Goal: Task Accomplishment & Management: Use online tool/utility

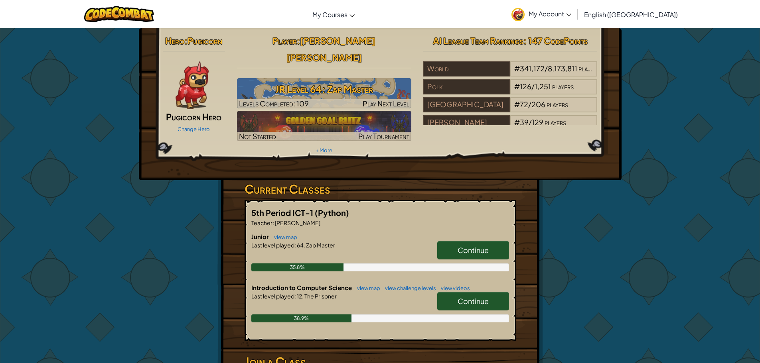
click at [466, 241] on link "Continue" at bounding box center [473, 250] width 72 height 18
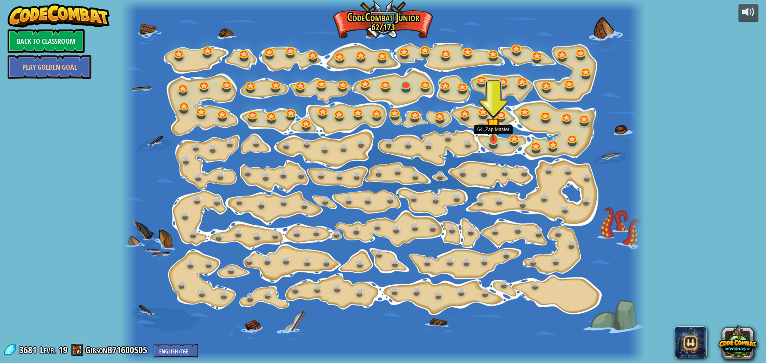
click at [490, 130] on img at bounding box center [493, 125] width 14 height 32
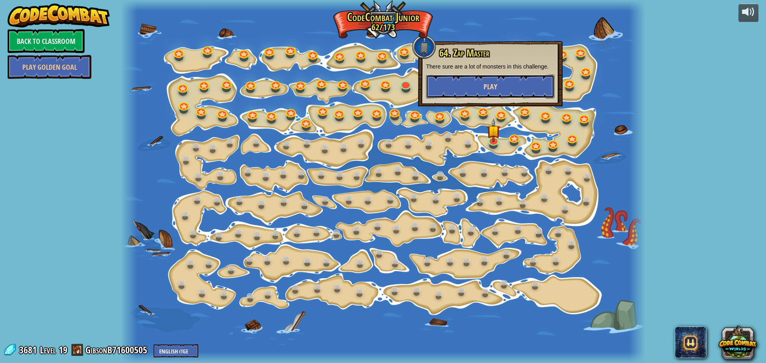
click at [492, 82] on span "Play" at bounding box center [491, 87] width 14 height 10
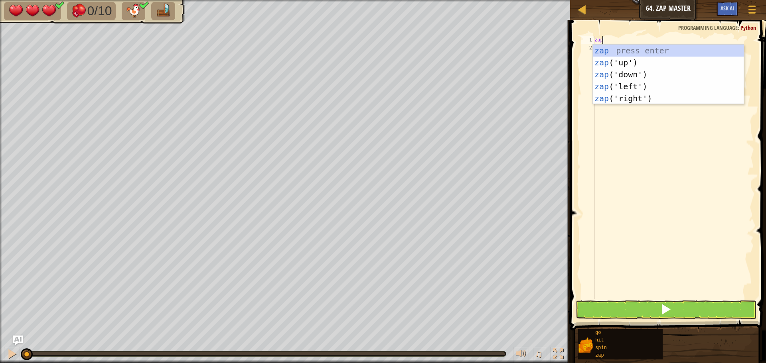
scroll to position [4, 0]
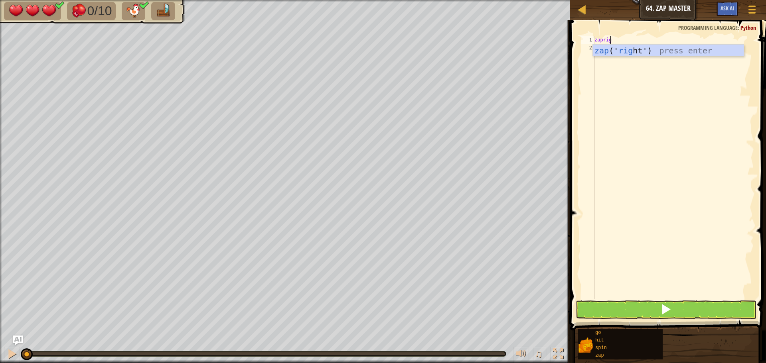
type textarea "zaprigh"
click at [640, 313] on button at bounding box center [666, 310] width 181 height 18
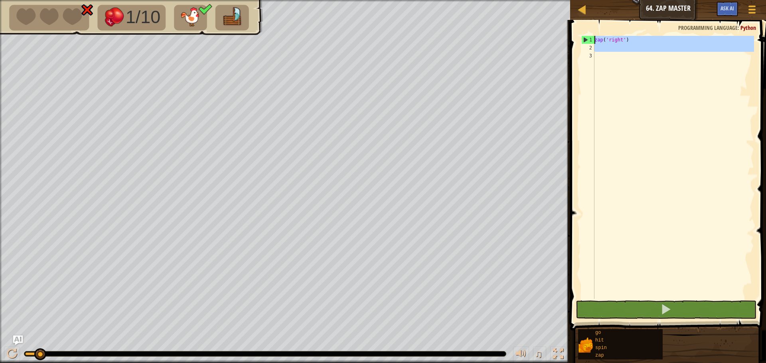
drag, startPoint x: 586, startPoint y: 50, endPoint x: 593, endPoint y: 41, distance: 11.3
click at [593, 41] on div "1 2 3 zap ( 'right' ) ההההההההההההההההההההההההההההההההההההההההההההההההההההההההה…" at bounding box center [667, 167] width 174 height 263
type textarea "zap('right')"
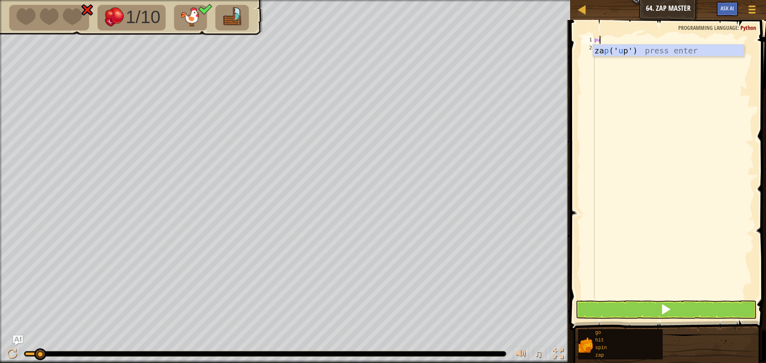
type textarea "pup"
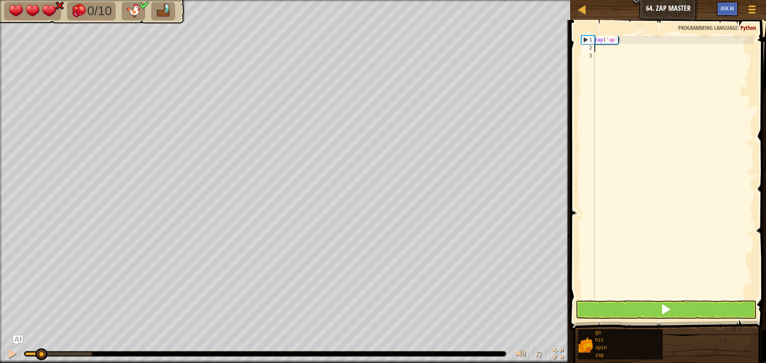
click at [687, 300] on span at bounding box center [669, 164] width 202 height 334
click at [683, 308] on button at bounding box center [666, 310] width 181 height 18
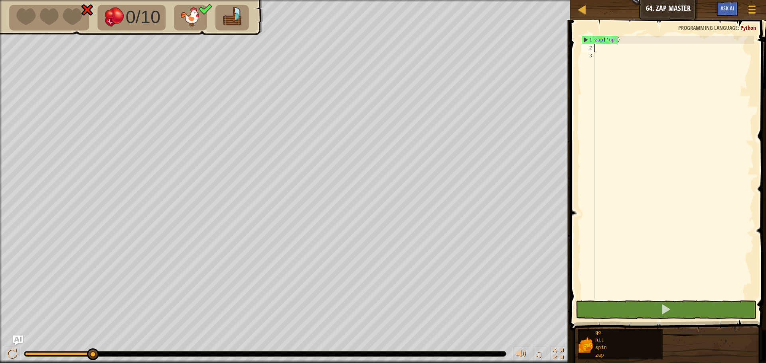
click at [622, 39] on div "zap ( 'up' )" at bounding box center [673, 175] width 161 height 279
click at [594, 39] on div "1" at bounding box center [588, 40] width 13 height 8
type textarea "zap('up')"
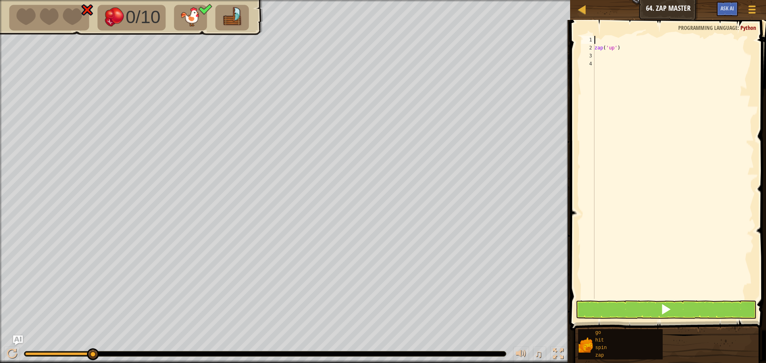
click at [598, 40] on div "zap ( 'up' )" at bounding box center [673, 175] width 161 height 279
type textarea "goleft"
type textarea "go('left', 1)"
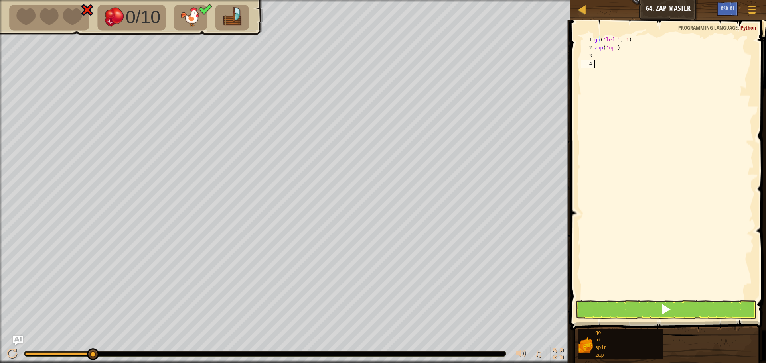
click at [620, 68] on div "go ( 'left' , 1 ) zap ( 'up' )" at bounding box center [673, 175] width 161 height 279
click at [673, 312] on button at bounding box center [666, 310] width 181 height 18
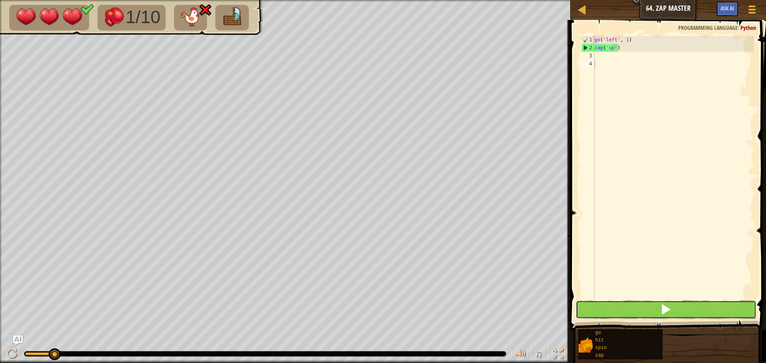
click at [653, 311] on button at bounding box center [666, 310] width 181 height 18
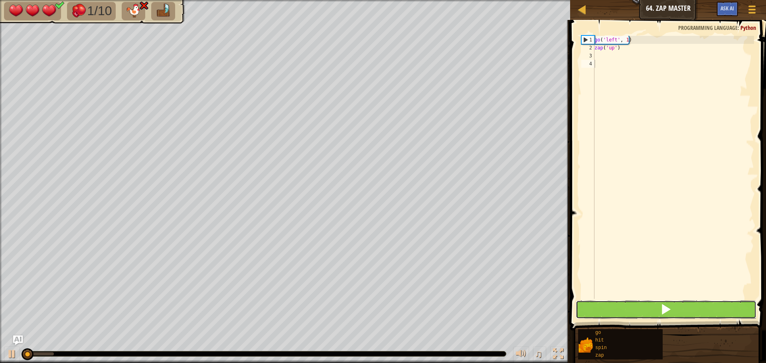
click at [657, 310] on button at bounding box center [666, 310] width 181 height 18
click at [655, 305] on button at bounding box center [666, 310] width 181 height 18
drag, startPoint x: 656, startPoint y: 309, endPoint x: 650, endPoint y: 308, distance: 5.6
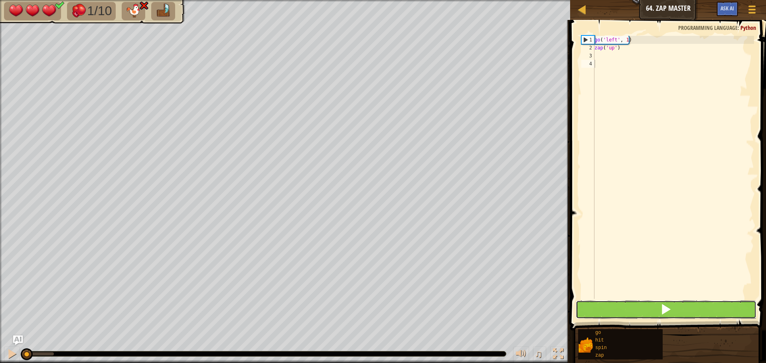
click at [650, 308] on button at bounding box center [666, 310] width 181 height 18
drag, startPoint x: 650, startPoint y: 308, endPoint x: 646, endPoint y: 301, distance: 8.4
click at [649, 304] on button at bounding box center [666, 310] width 181 height 18
click at [646, 301] on button at bounding box center [666, 310] width 181 height 18
click at [648, 308] on button at bounding box center [666, 310] width 181 height 18
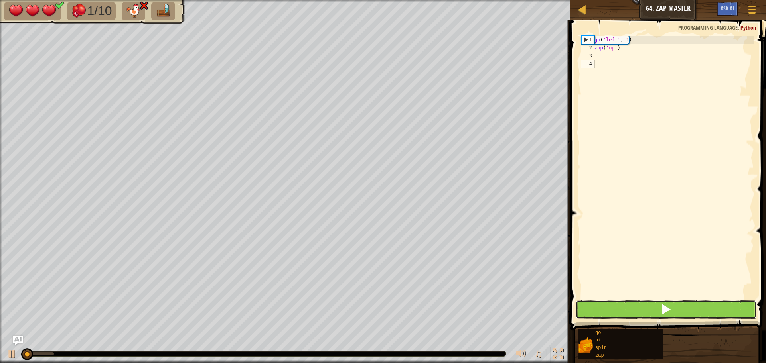
click at [648, 308] on button at bounding box center [666, 310] width 181 height 18
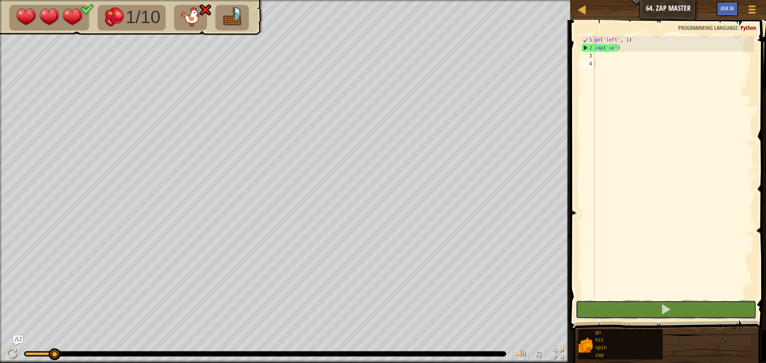
drag, startPoint x: 612, startPoint y: 320, endPoint x: 605, endPoint y: 319, distance: 7.3
click at [612, 320] on div "1 2 3 4 go ( 'left' , 1 ) zap ( 'up' ) הההההההההההההההההההההההההההההההההההההההה…" at bounding box center [667, 191] width 198 height 334
